Goal: Information Seeking & Learning: Understand process/instructions

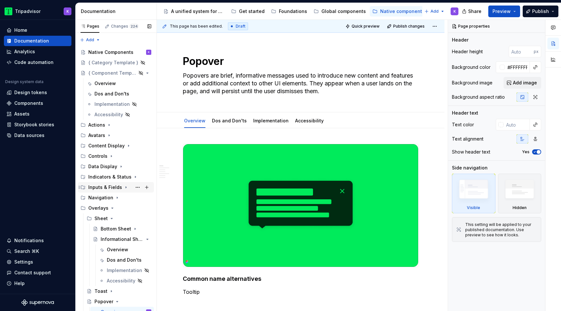
scroll to position [46, 0]
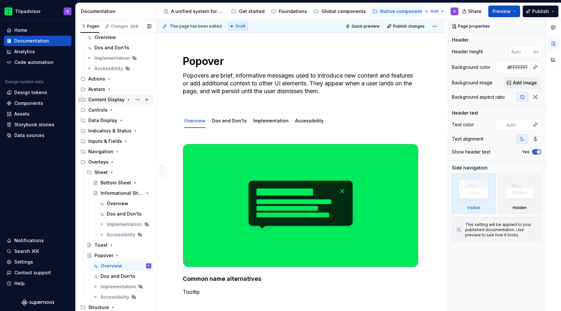
click at [126, 100] on icon "Page tree" at bounding box center [128, 99] width 5 height 5
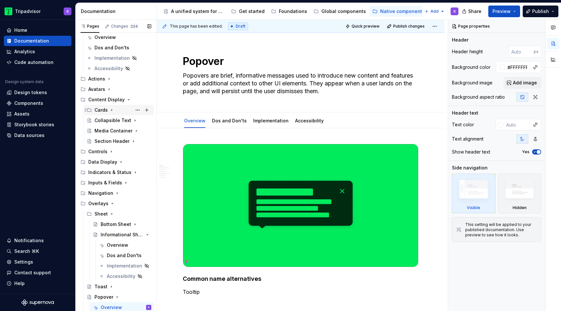
click at [113, 109] on icon "Page tree" at bounding box center [111, 109] width 5 height 5
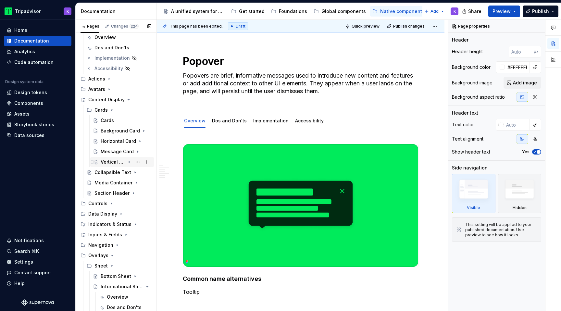
click at [114, 161] on div "Vertical Card" at bounding box center [113, 162] width 25 height 6
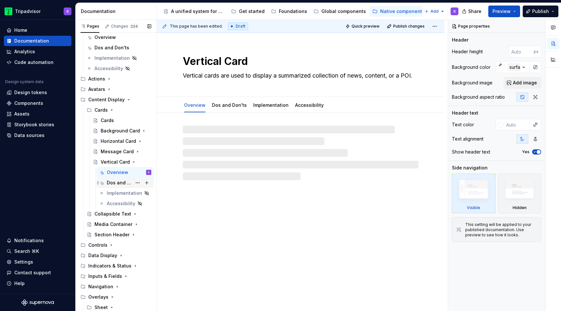
click at [114, 183] on div "Dos and Don'ts" at bounding box center [119, 183] width 25 height 6
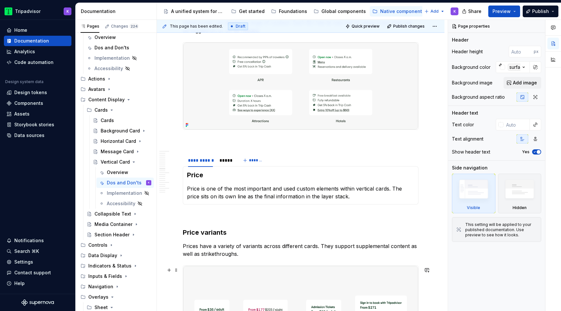
scroll to position [513, 0]
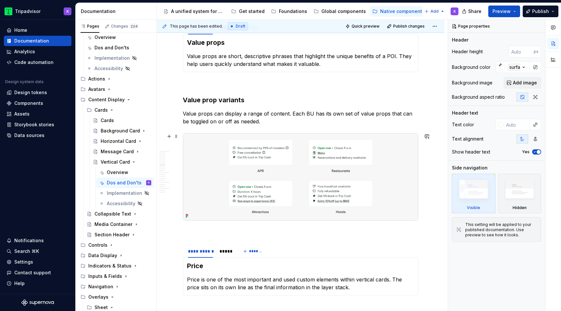
click at [248, 180] on img at bounding box center [300, 176] width 235 height 87
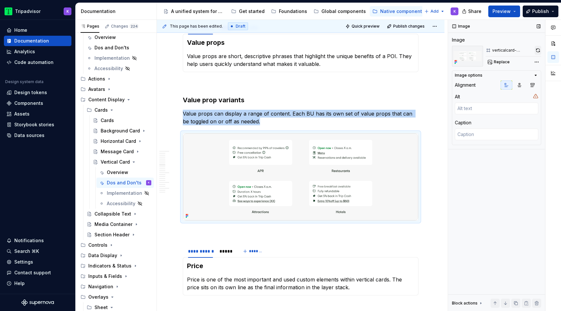
click at [536, 50] on button "button" at bounding box center [538, 50] width 6 height 9
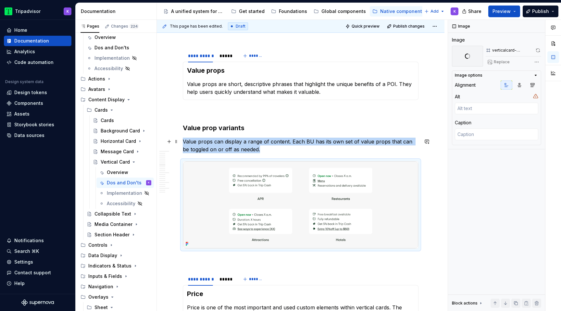
scroll to position [481, 0]
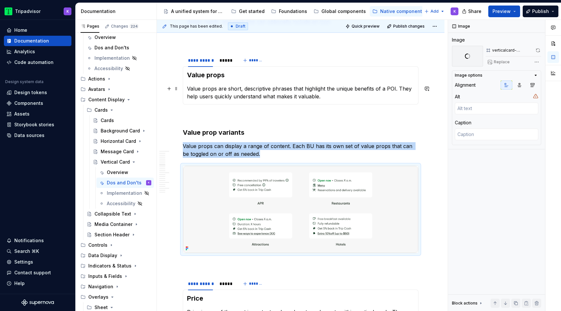
type textarea "*"
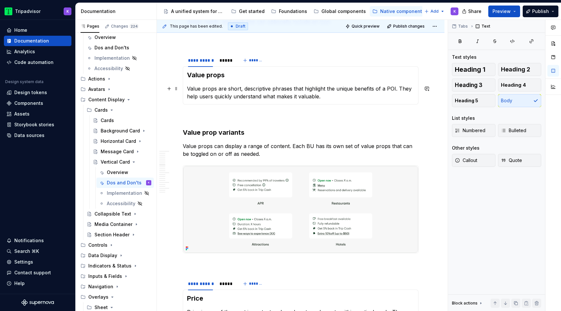
click at [327, 98] on p "Value props are short, descriptive phrases that highlight the unique benefits o…" at bounding box center [300, 93] width 227 height 16
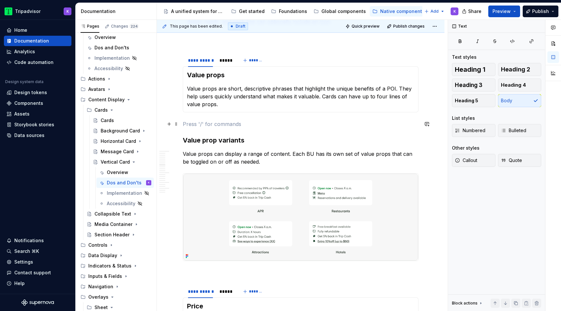
click at [282, 120] on p at bounding box center [301, 124] width 236 height 8
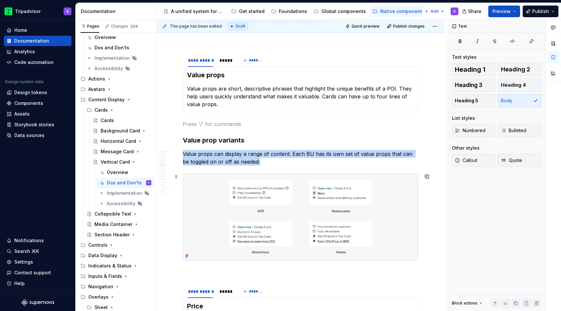
click at [329, 234] on img at bounding box center [300, 217] width 235 height 87
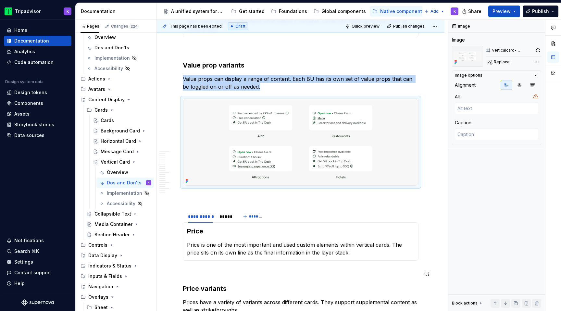
scroll to position [519, 0]
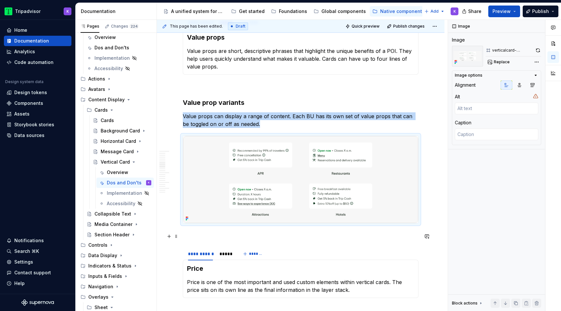
click at [320, 234] on p at bounding box center [301, 235] width 236 height 8
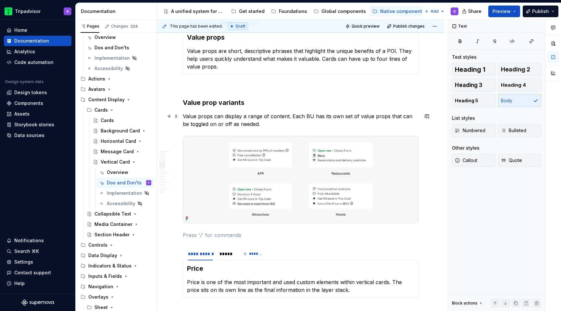
click at [392, 128] on p "Value props can display a range of content. Each BU has its own set of value pr…" at bounding box center [301, 120] width 236 height 16
click at [353, 86] on p at bounding box center [301, 86] width 236 height 8
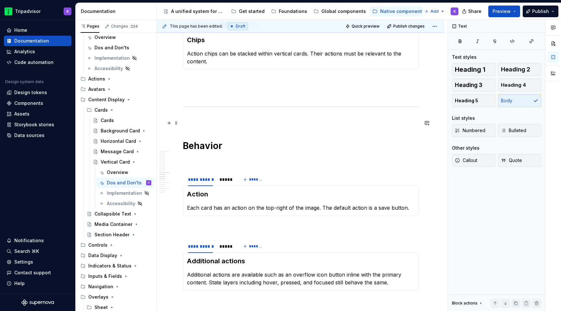
scroll to position [1019, 0]
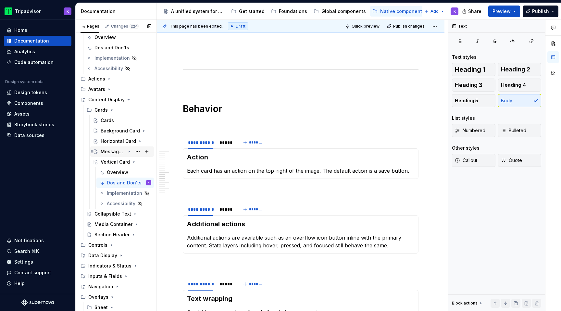
click at [123, 153] on div "Message Card" at bounding box center [113, 151] width 25 height 6
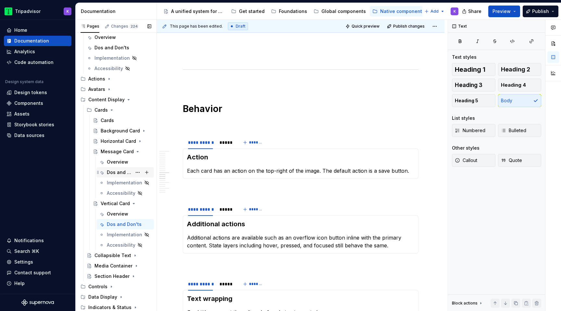
click at [116, 174] on div "Dos and Don'ts" at bounding box center [119, 172] width 25 height 6
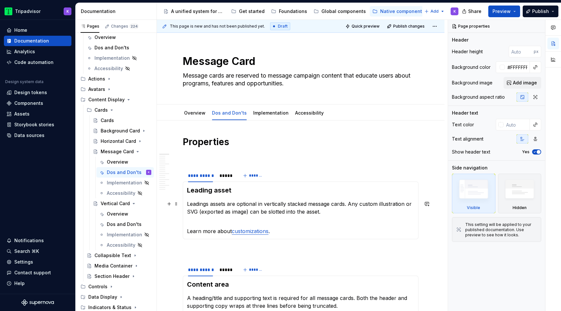
type textarea "*"
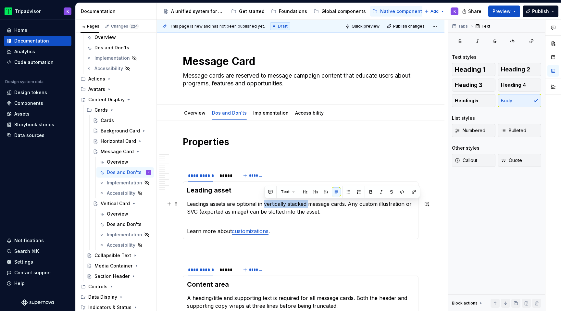
drag, startPoint x: 264, startPoint y: 203, endPoint x: 308, endPoint y: 202, distance: 43.5
click at [308, 202] on p "Leadings assets are optional in vertically stacked message cards. Any custom il…" at bounding box center [300, 208] width 227 height 16
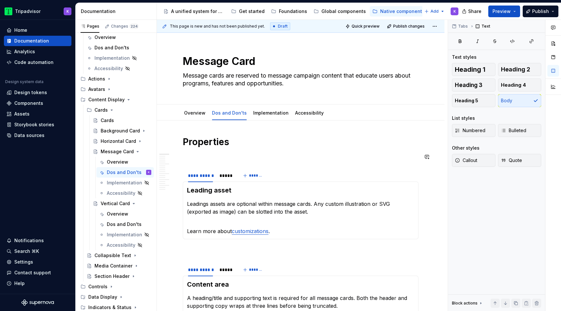
type textarea "*"
